Goal: Information Seeking & Learning: Learn about a topic

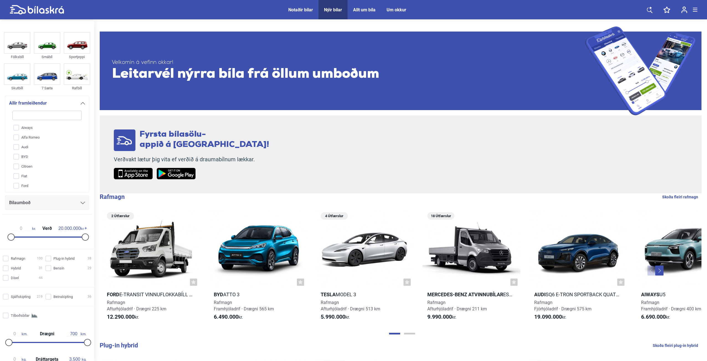
type input "k"
checkbox input "false"
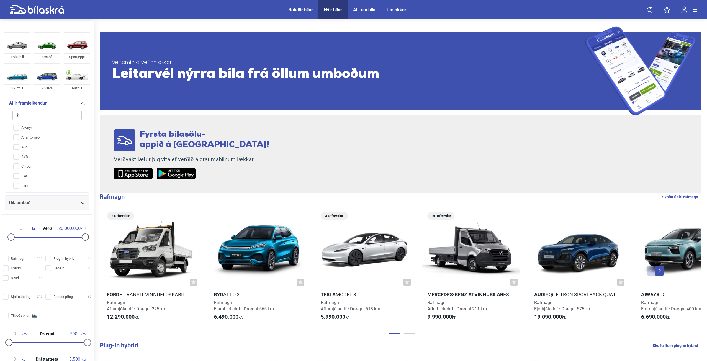
type input "ki"
checkbox input "false"
type input "kia"
checkbox input "true"
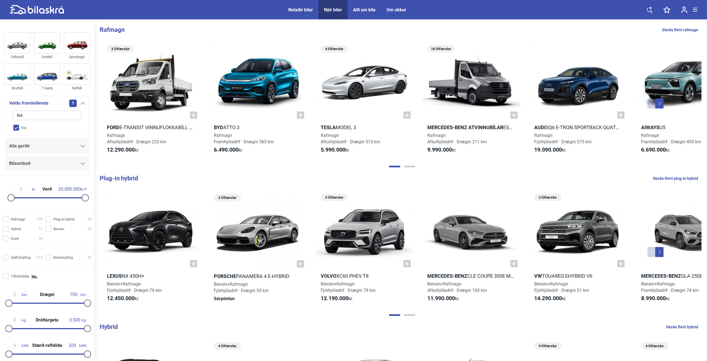
checkbox input "false"
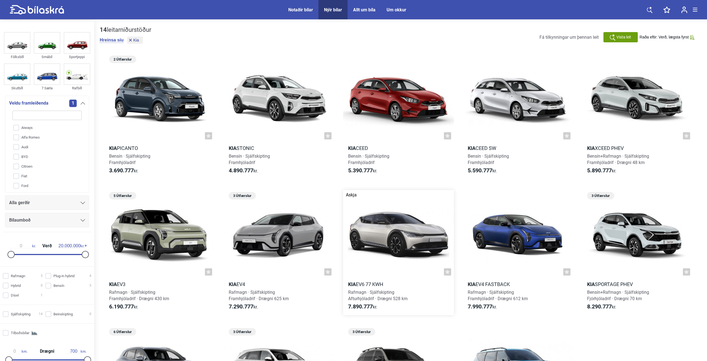
click at [414, 231] on div at bounding box center [398, 234] width 111 height 89
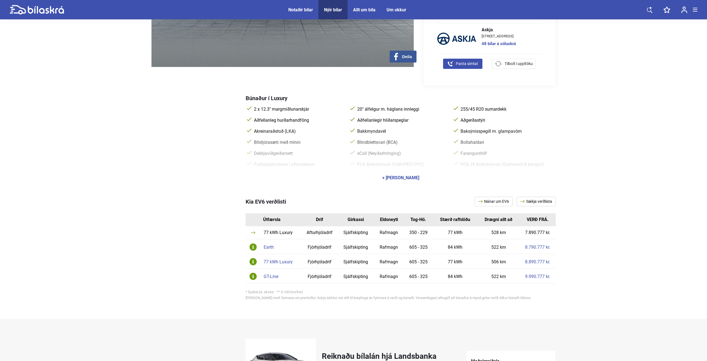
scroll to position [166, 0]
